Goal: Task Accomplishment & Management: Manage account settings

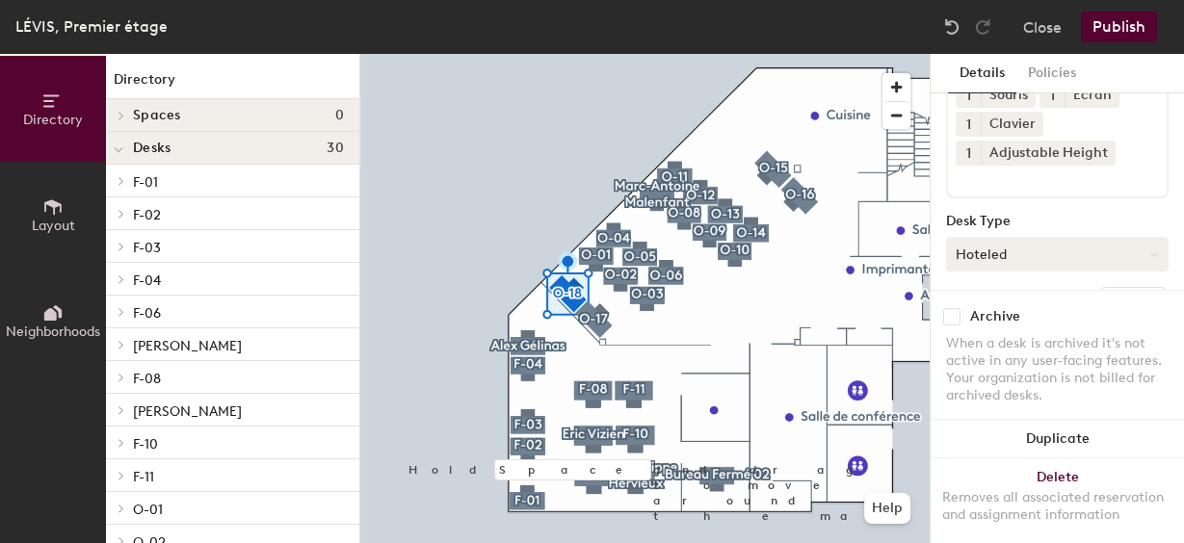
scroll to position [148, 0]
click at [1137, 246] on button "Hoteled" at bounding box center [1057, 252] width 223 height 35
click at [981, 309] on div "Assigned" at bounding box center [1043, 312] width 193 height 29
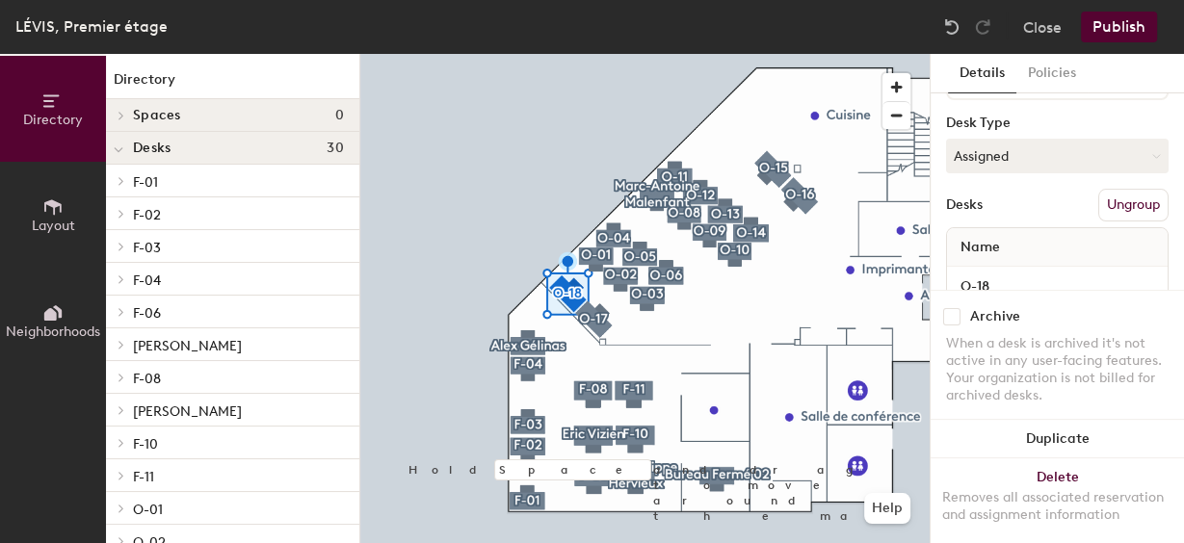
scroll to position [303, 0]
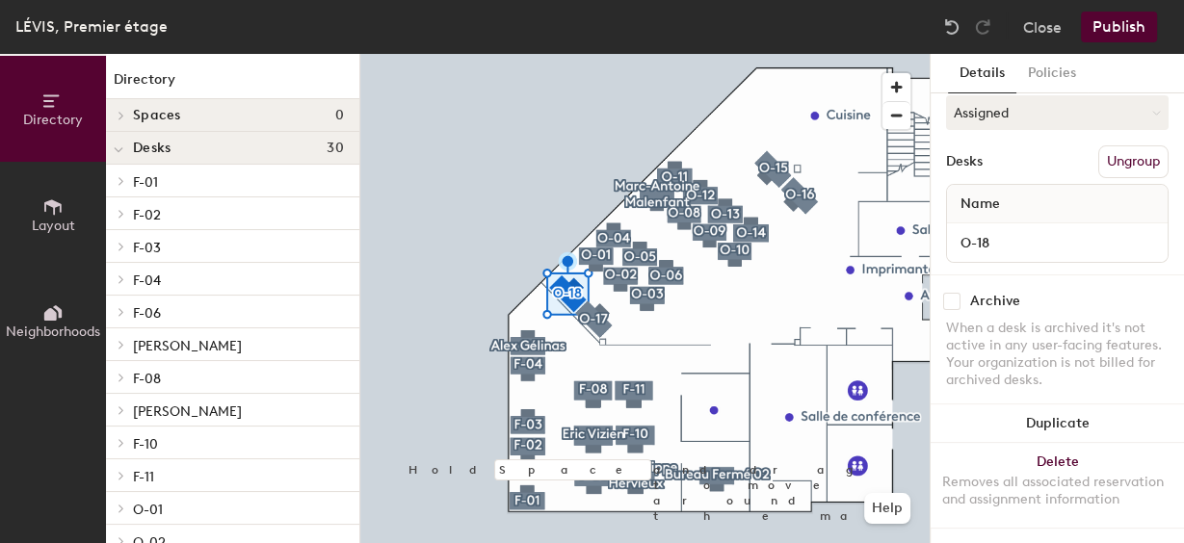
click at [1010, 185] on div "Name" at bounding box center [1057, 204] width 221 height 39
click at [1007, 187] on span "Name" at bounding box center [980, 204] width 59 height 35
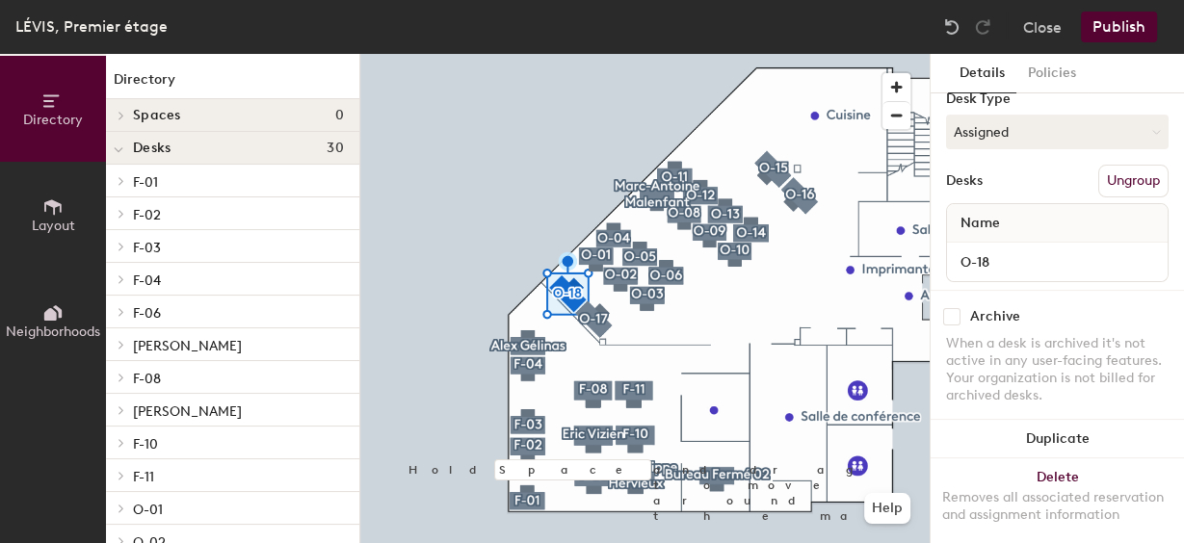
scroll to position [270, 0]
click at [1013, 221] on div "Name" at bounding box center [1057, 222] width 221 height 39
click at [1041, 220] on div "Name" at bounding box center [1057, 222] width 221 height 39
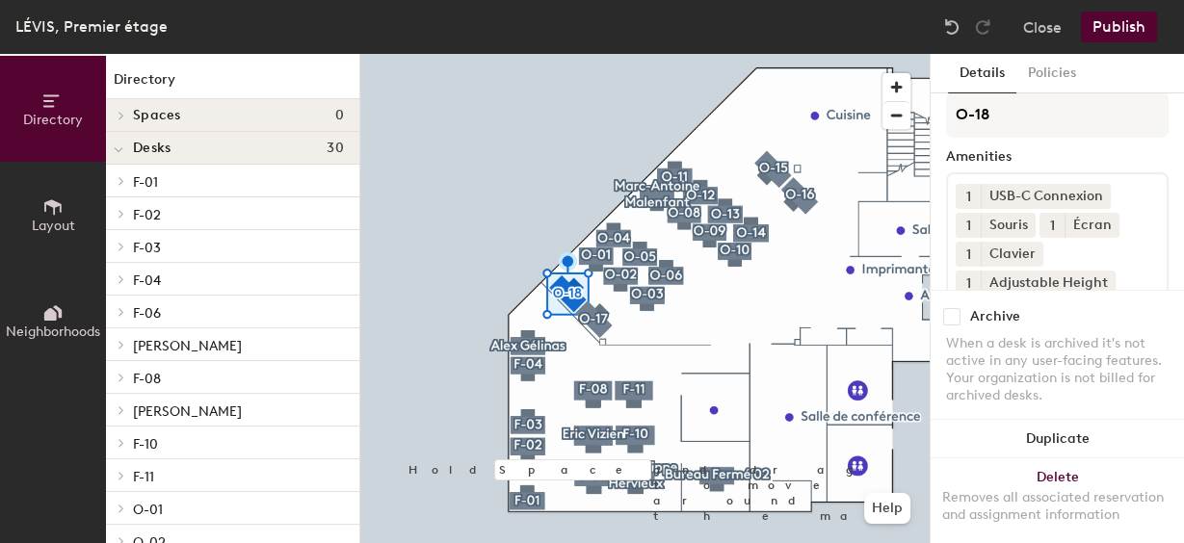
scroll to position [0, 0]
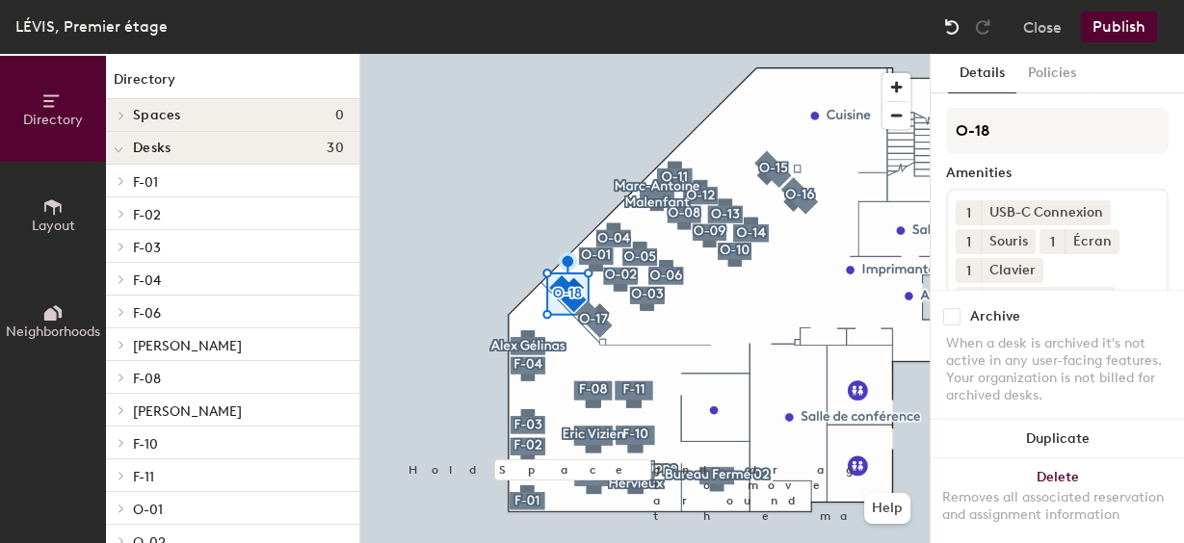
click at [953, 30] on img at bounding box center [951, 26] width 19 height 19
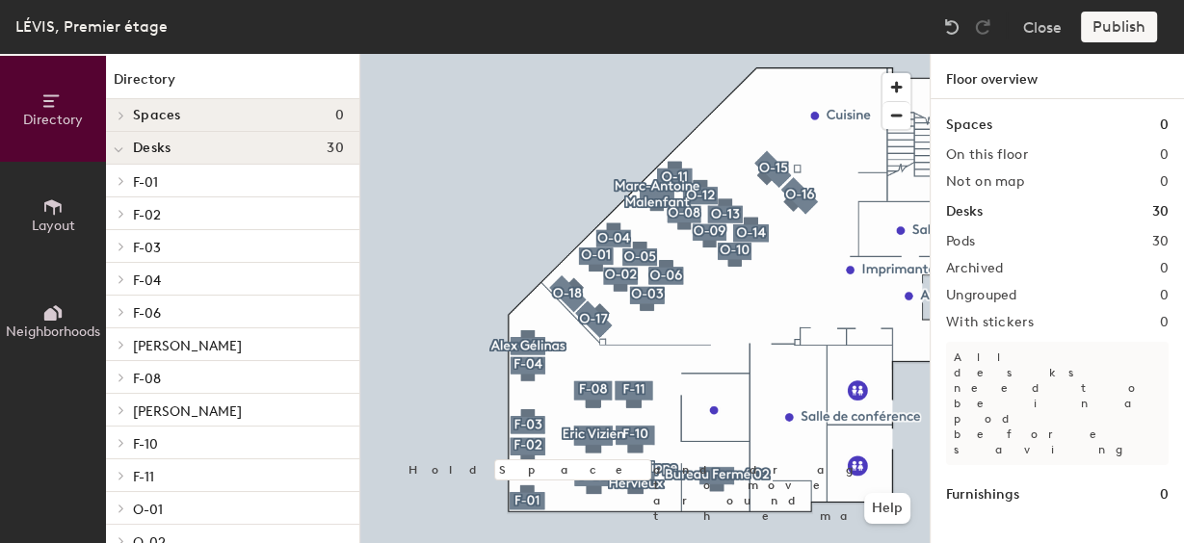
click at [40, 311] on button "Neighborhoods" at bounding box center [53, 321] width 106 height 106
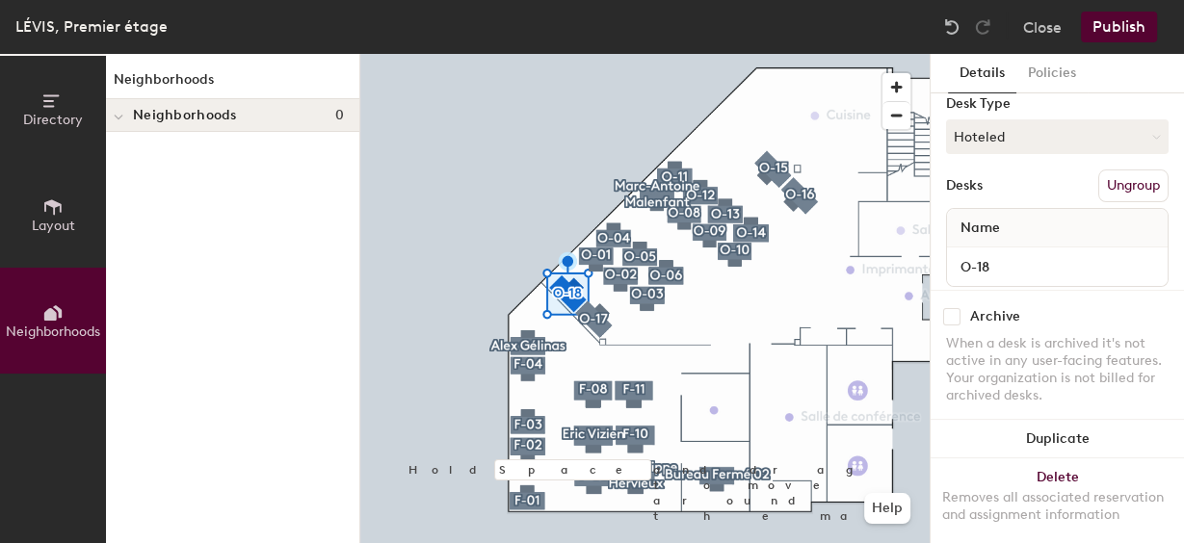
scroll to position [303, 0]
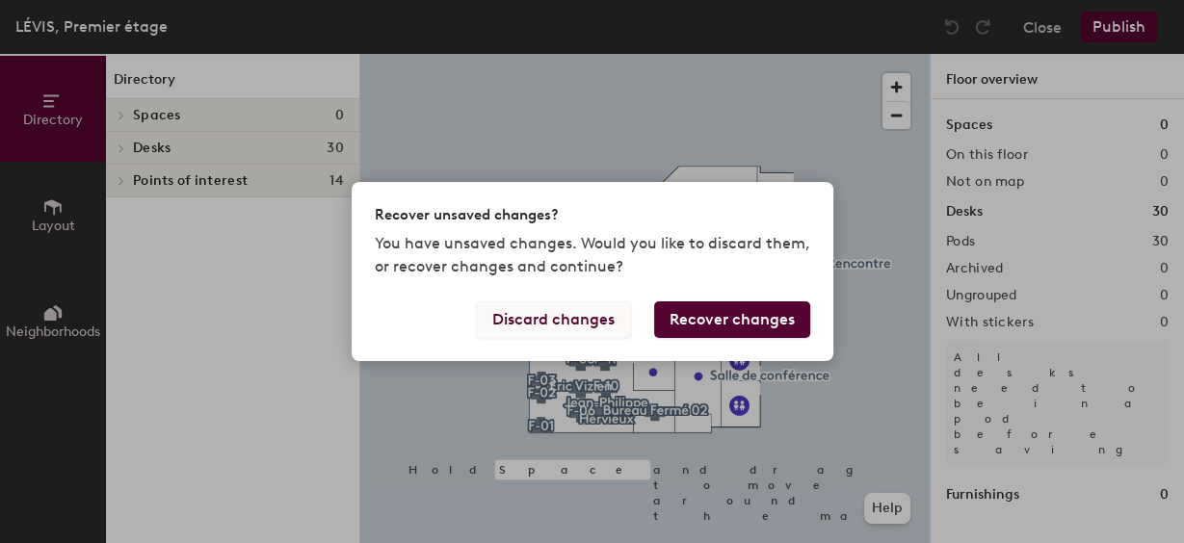
click at [555, 313] on button "Discard changes" at bounding box center [553, 320] width 155 height 37
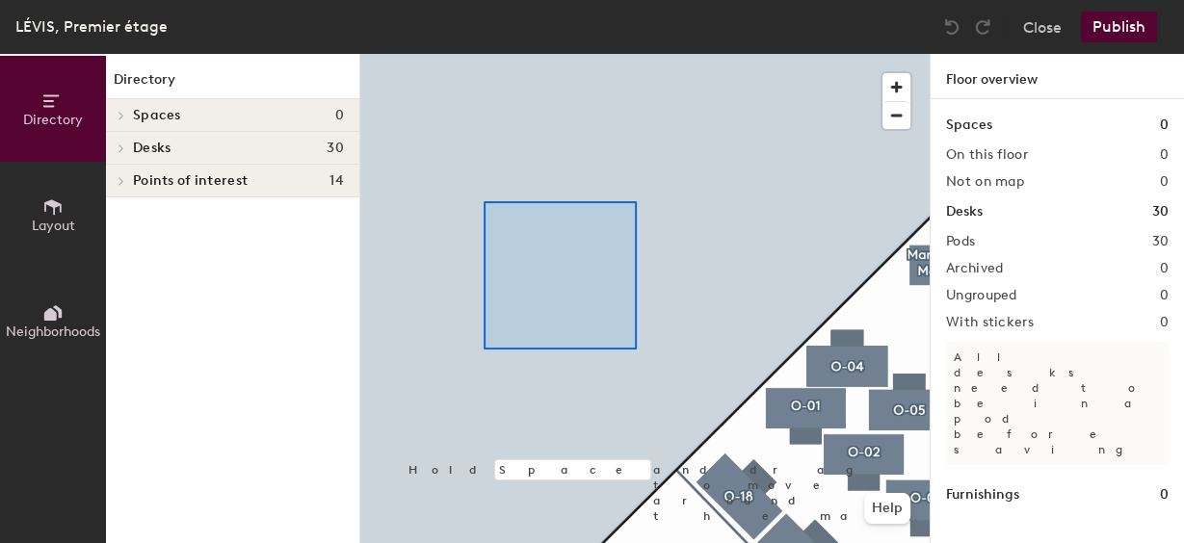
click at [484, 54] on div at bounding box center [644, 54] width 569 height 0
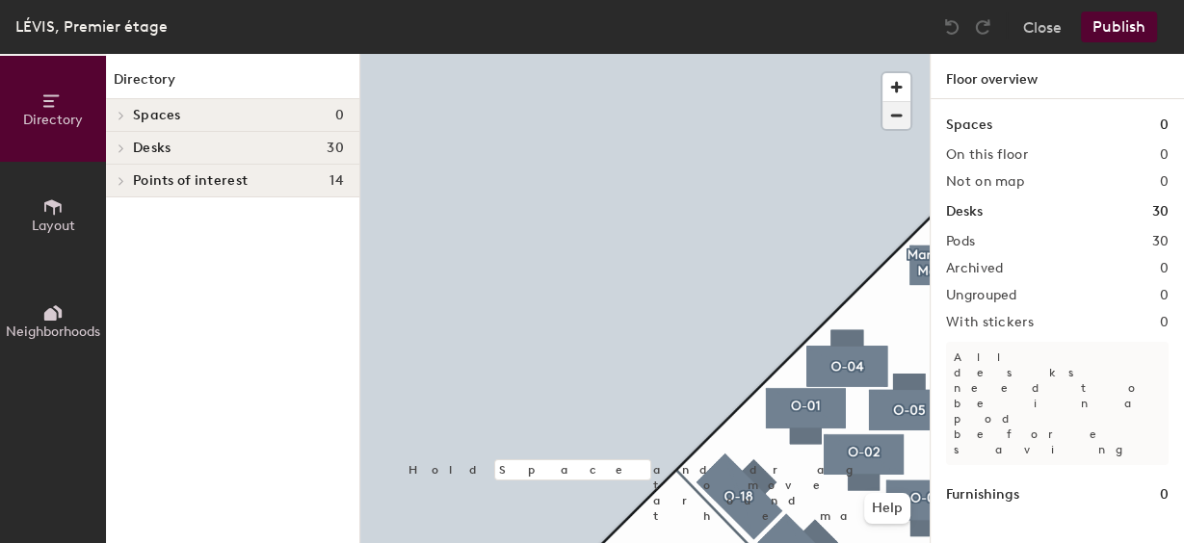
click at [890, 117] on span "button" at bounding box center [897, 115] width 28 height 27
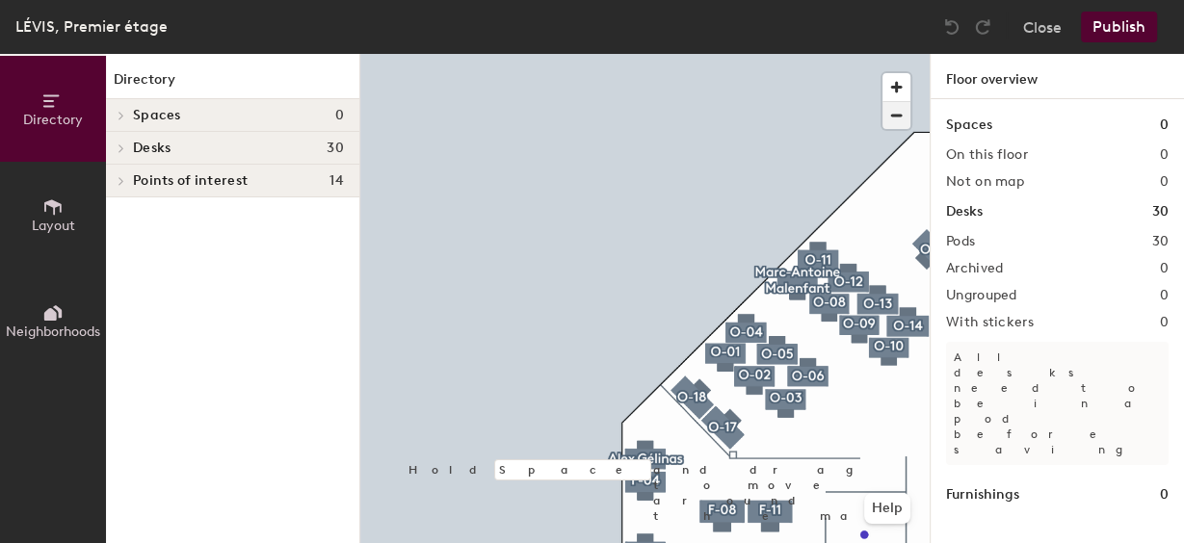
click at [892, 112] on span "button" at bounding box center [897, 115] width 28 height 27
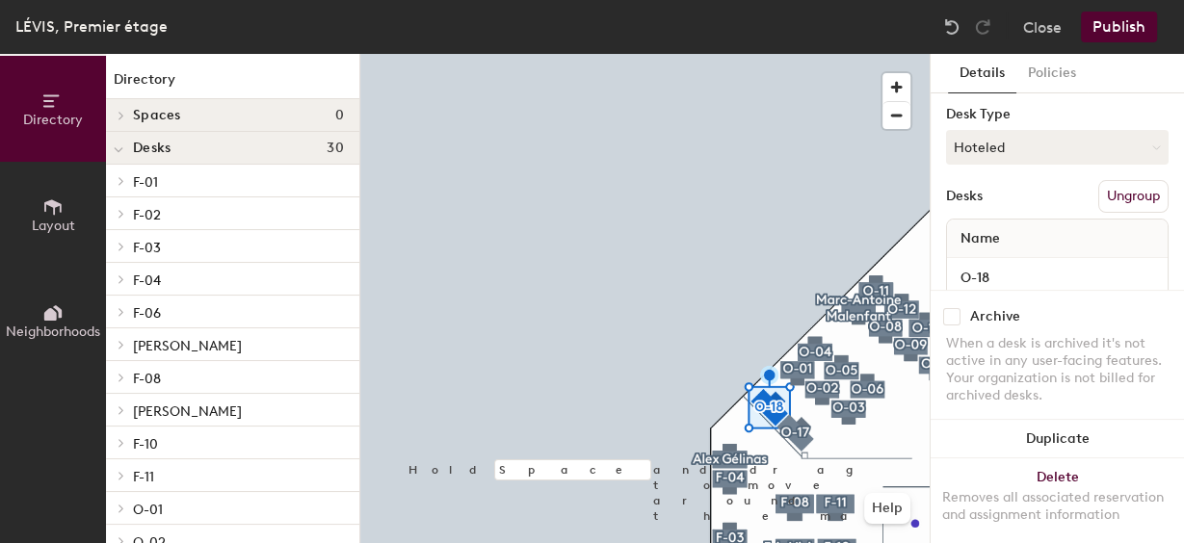
scroll to position [245, 0]
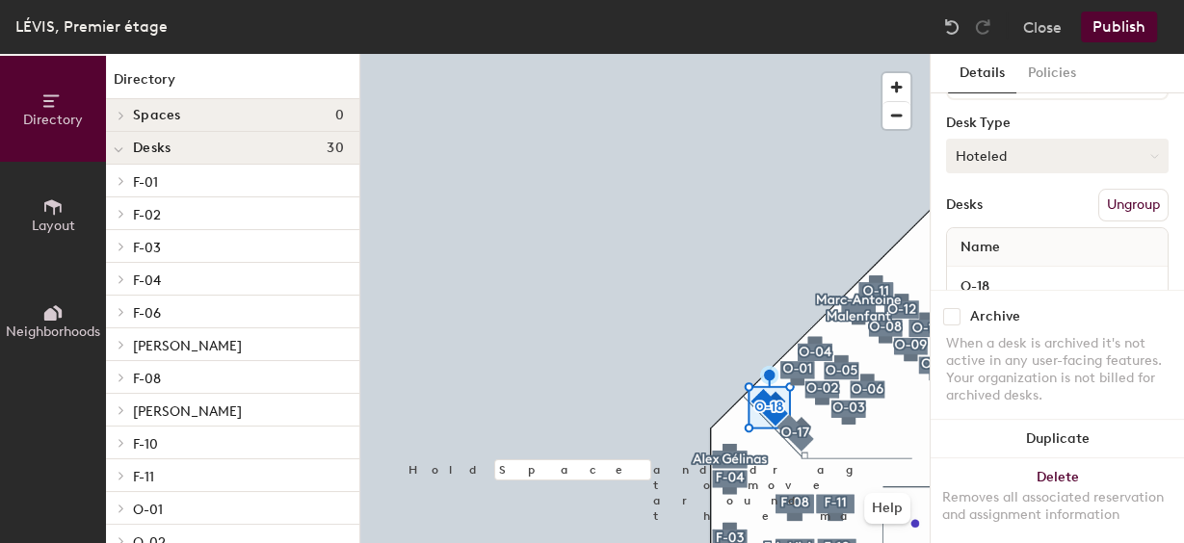
click at [1023, 153] on button "Hoteled" at bounding box center [1057, 156] width 223 height 35
click at [996, 209] on div "Assigned" at bounding box center [1043, 215] width 193 height 29
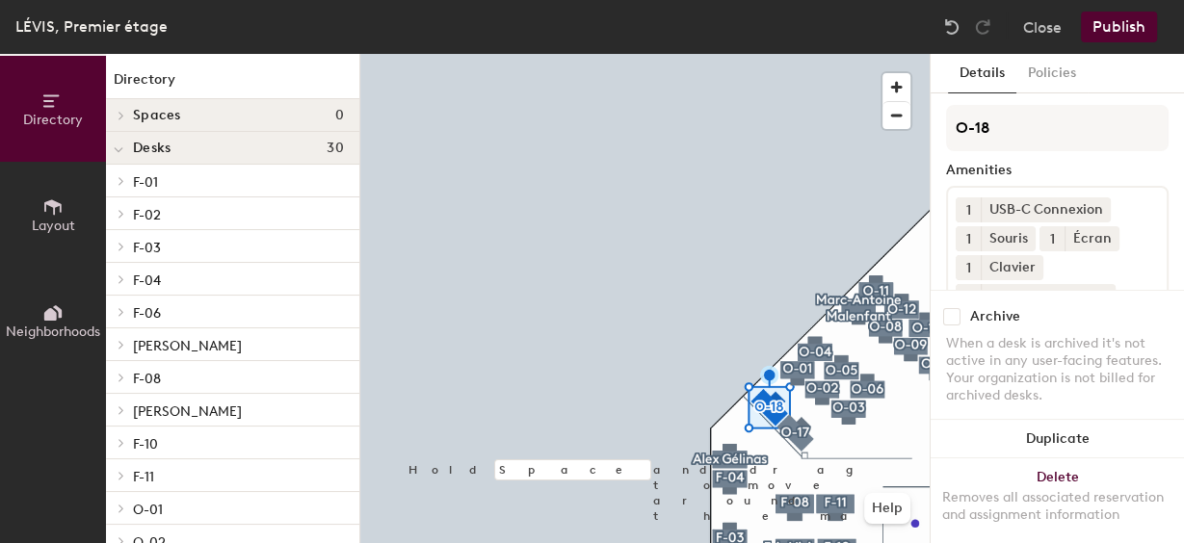
scroll to position [0, 0]
click at [1045, 30] on button "Close" at bounding box center [1042, 27] width 39 height 31
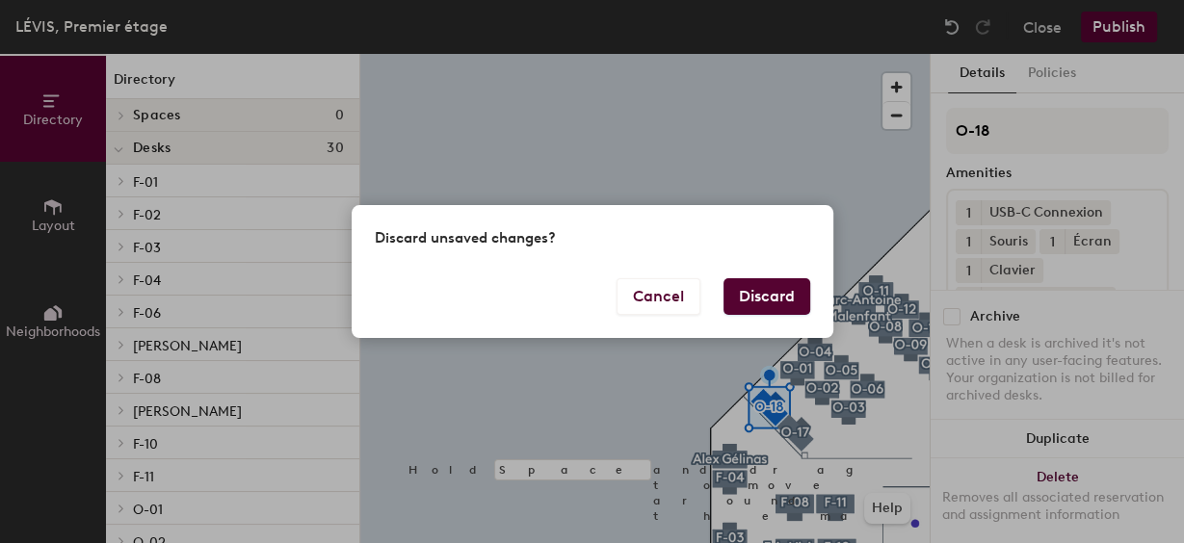
click at [745, 290] on button "Discard" at bounding box center [767, 296] width 87 height 37
